Goal: Feedback & Contribution: Submit feedback/report problem

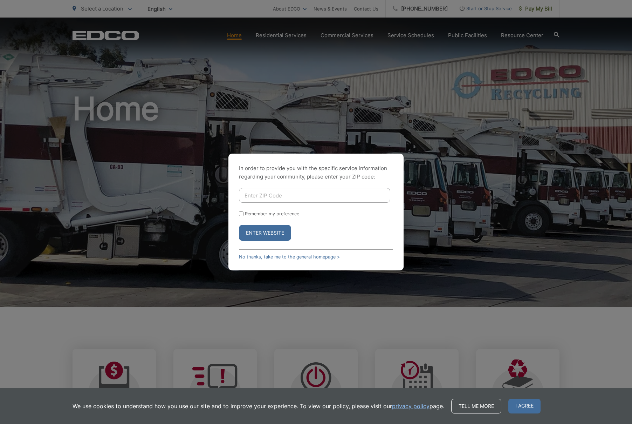
click at [336, 196] on input "Enter ZIP Code" at bounding box center [314, 195] width 151 height 15
type input "92027"
click at [239, 225] on button "Enter Website" at bounding box center [265, 233] width 52 height 16
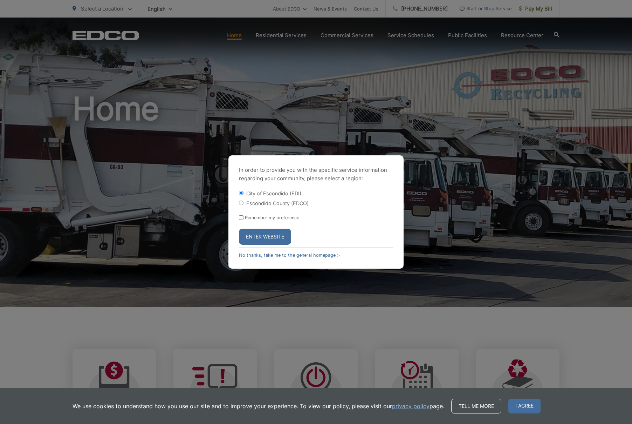
click at [277, 237] on button "Enter Website" at bounding box center [265, 237] width 52 height 16
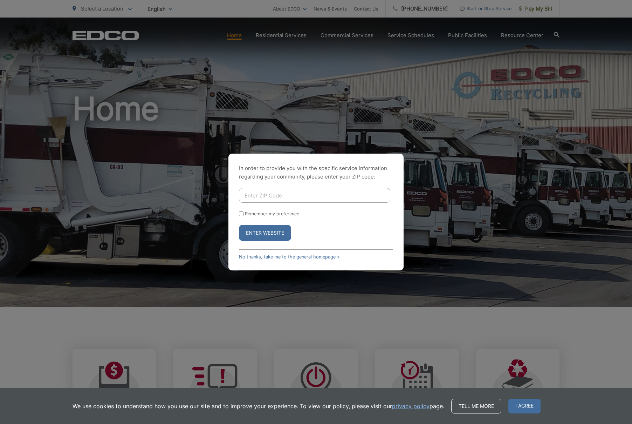
click at [293, 188] on input "Enter ZIP Code" at bounding box center [314, 195] width 151 height 15
type input "92027"
click at [239, 225] on button "Enter Website" at bounding box center [265, 233] width 52 height 16
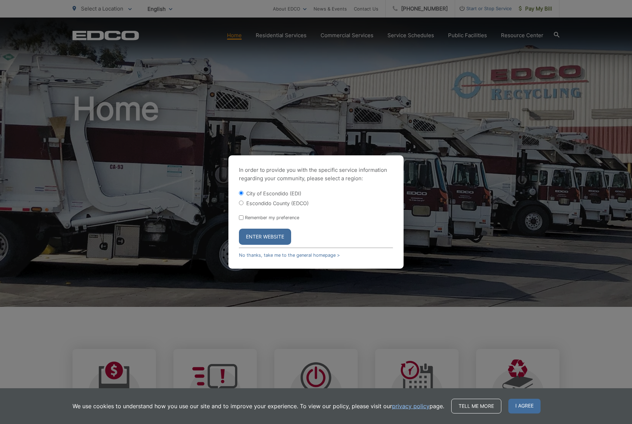
click at [265, 203] on label "Escondido County (EDCO)" at bounding box center [277, 203] width 62 height 6
click at [244, 203] on input "Escondido County (EDCO)" at bounding box center [241, 202] width 5 height 5
radio input "true"
click at [261, 237] on button "Enter Website" at bounding box center [265, 237] width 52 height 16
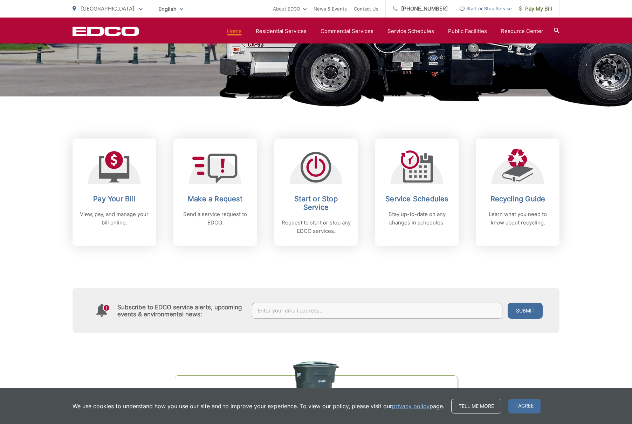
scroll to position [211, 0]
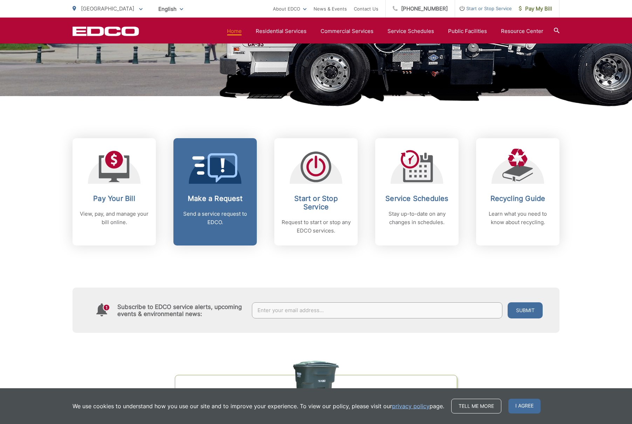
click at [208, 196] on h2 "Make a Request" at bounding box center [215, 198] width 69 height 8
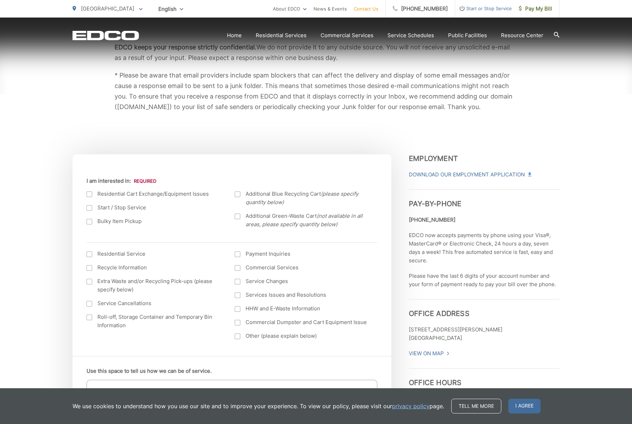
scroll to position [142, 0]
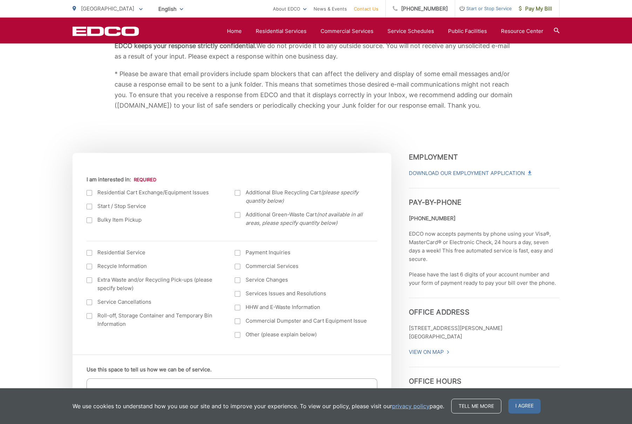
click at [88, 192] on div at bounding box center [90, 193] width 6 height 6
click at [0, 0] on input "I am interested in:" at bounding box center [0, 0] width 0 height 0
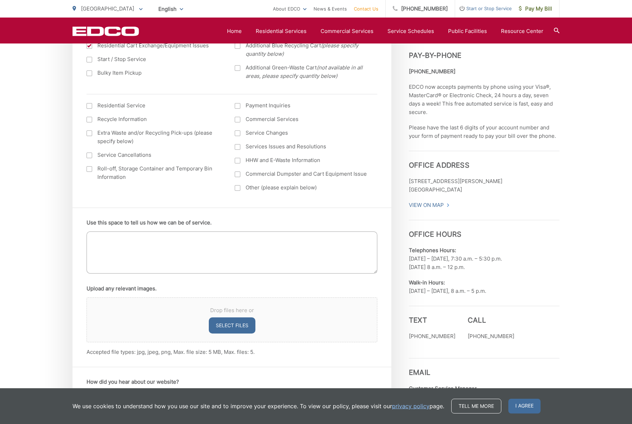
scroll to position [298, 0]
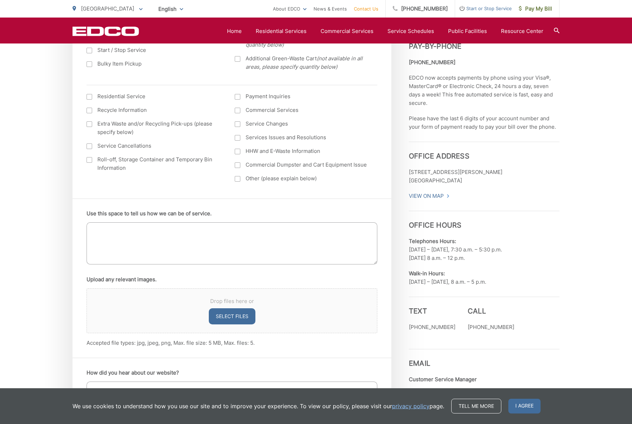
click at [196, 226] on textarea "Use this space to tell us how we can be of service." at bounding box center [232, 243] width 291 height 42
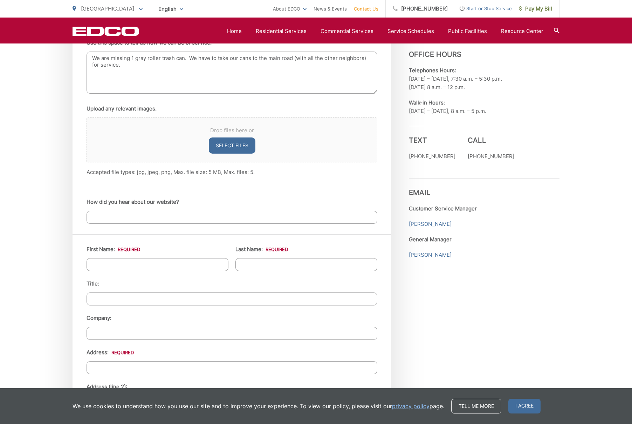
scroll to position [472, 0]
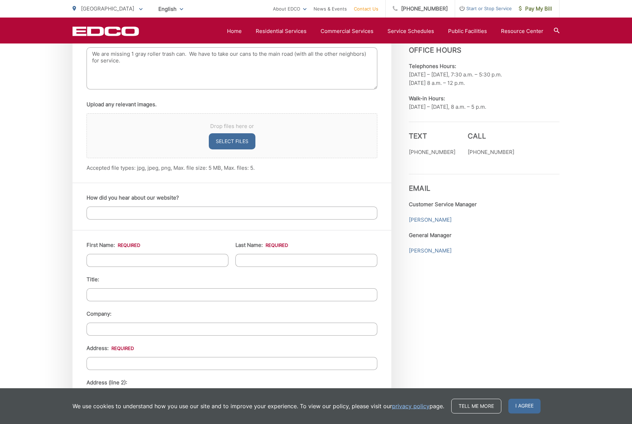
type textarea "We are missing 1 gray roller trash can. We have to take our cans to the main ro…"
click at [161, 259] on input "First Name: *" at bounding box center [158, 260] width 142 height 13
type input "[PERSON_NAME]"
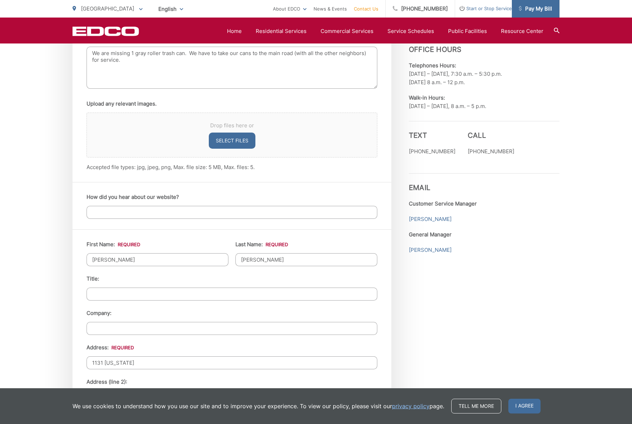
type input "1131 [US_STATE]"
click at [530, 7] on span "Pay My Bill" at bounding box center [535, 9] width 33 height 8
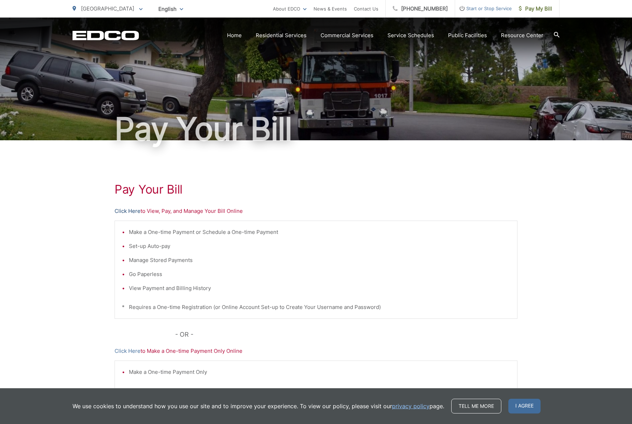
click at [134, 211] on link "Click Here" at bounding box center [128, 211] width 26 height 8
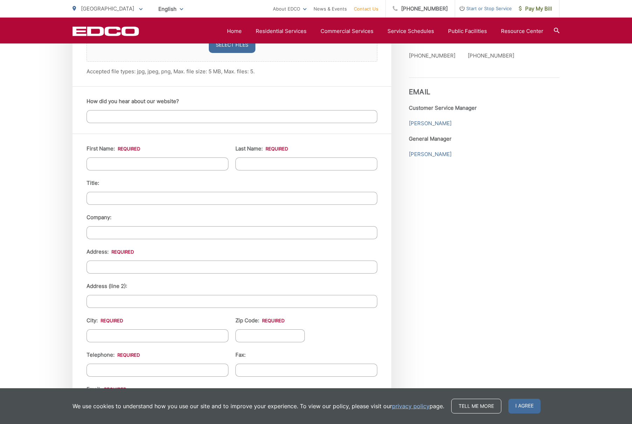
scroll to position [583, 0]
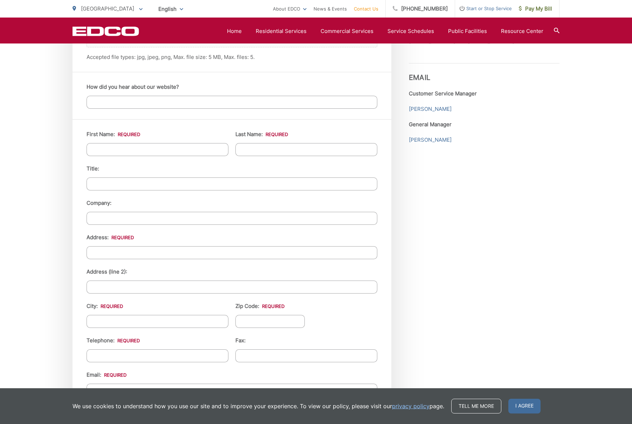
click at [144, 255] on input "Address: *" at bounding box center [232, 252] width 291 height 13
type input "[STREET_ADDRESS][US_STATE]"
type input "Escondido"
type input "C"
type input "92027"
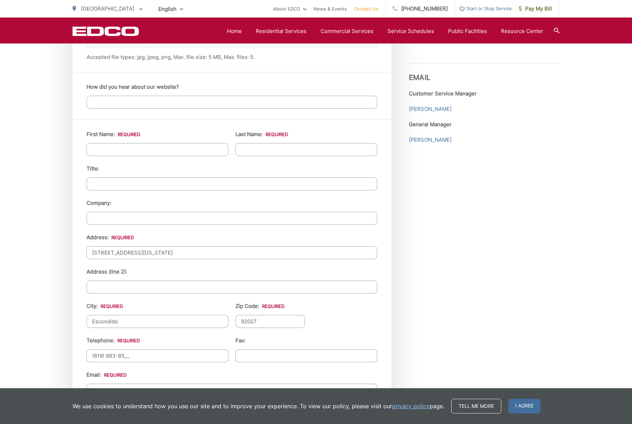
type input "(619) 993-850_"
type input "(___) ___-____"
type input "(619) 993-8502"
type input "(___) ___-____"
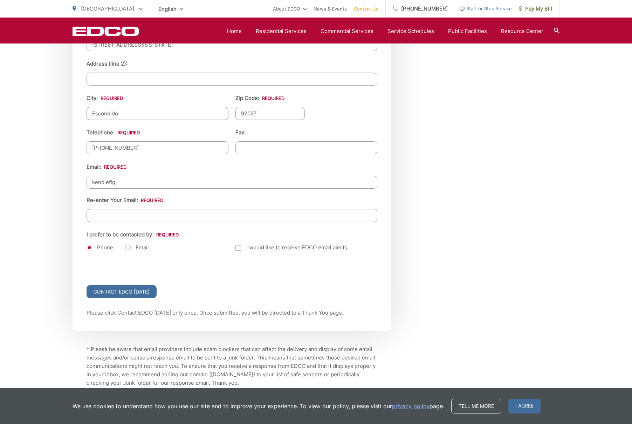
scroll to position [840, 0]
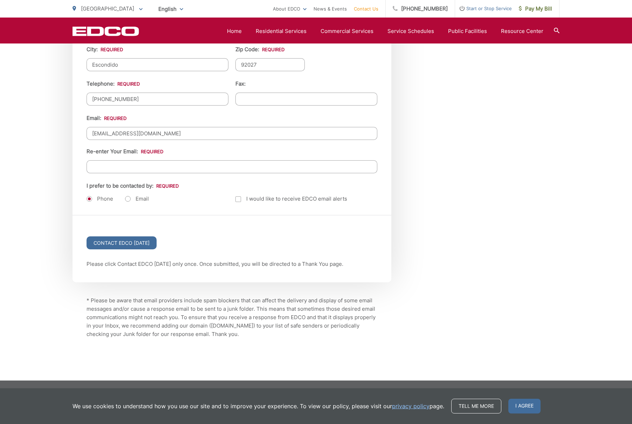
type input "kendlefig@gmail.com"
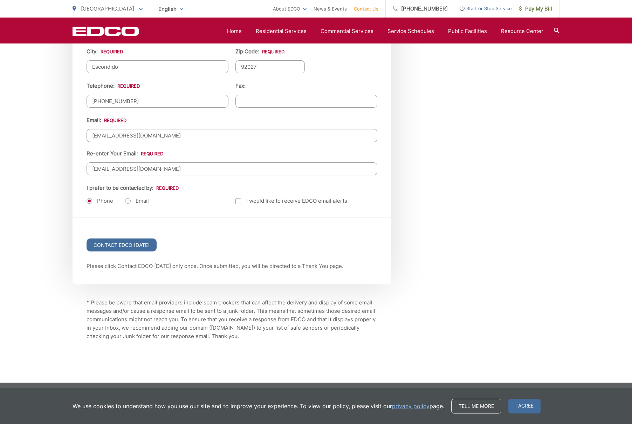
scroll to position [839, 0]
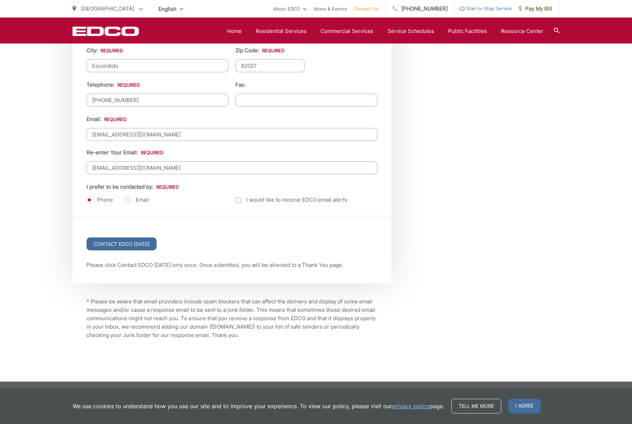
click at [127, 199] on label "Email" at bounding box center [137, 199] width 24 height 7
radio input "true"
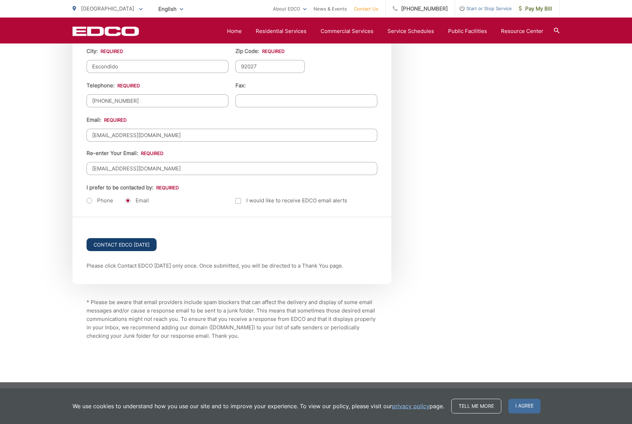
click at [126, 245] on input "Contact EDCO Today" at bounding box center [122, 244] width 70 height 13
